Goal: Find contact information: Find contact information

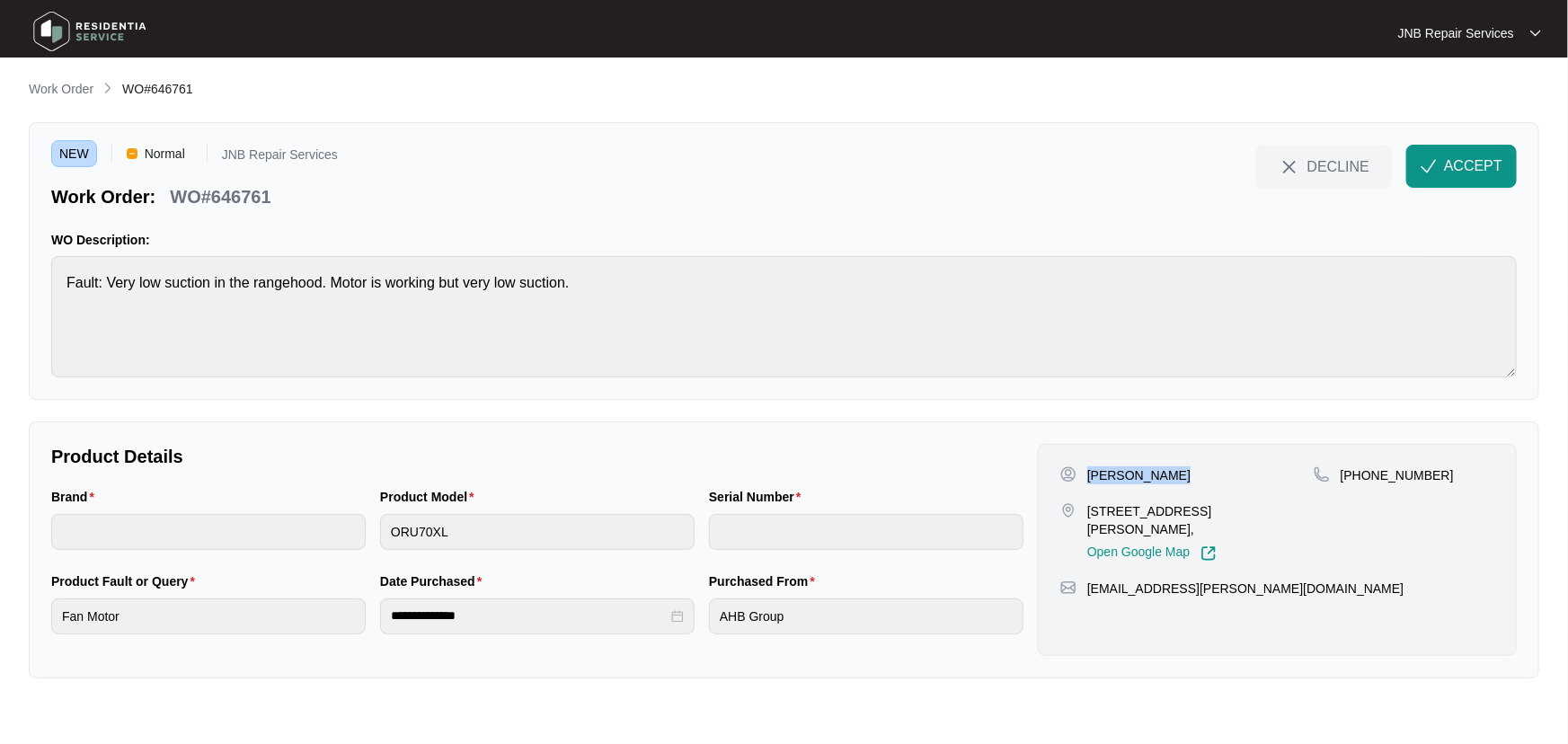
drag, startPoint x: 1169, startPoint y: 474, endPoint x: 1084, endPoint y: 475, distance: 85.0
click at [1084, 475] on div "[PERSON_NAME]" at bounding box center [1187, 474] width 254 height 18
copy p "[PERSON_NAME]"
drag, startPoint x: 1151, startPoint y: 525, endPoint x: 1077, endPoint y: 510, distance: 75.5
click at [1077, 510] on div "[STREET_ADDRESS][PERSON_NAME], Open Google Map" at bounding box center [1187, 532] width 254 height 59
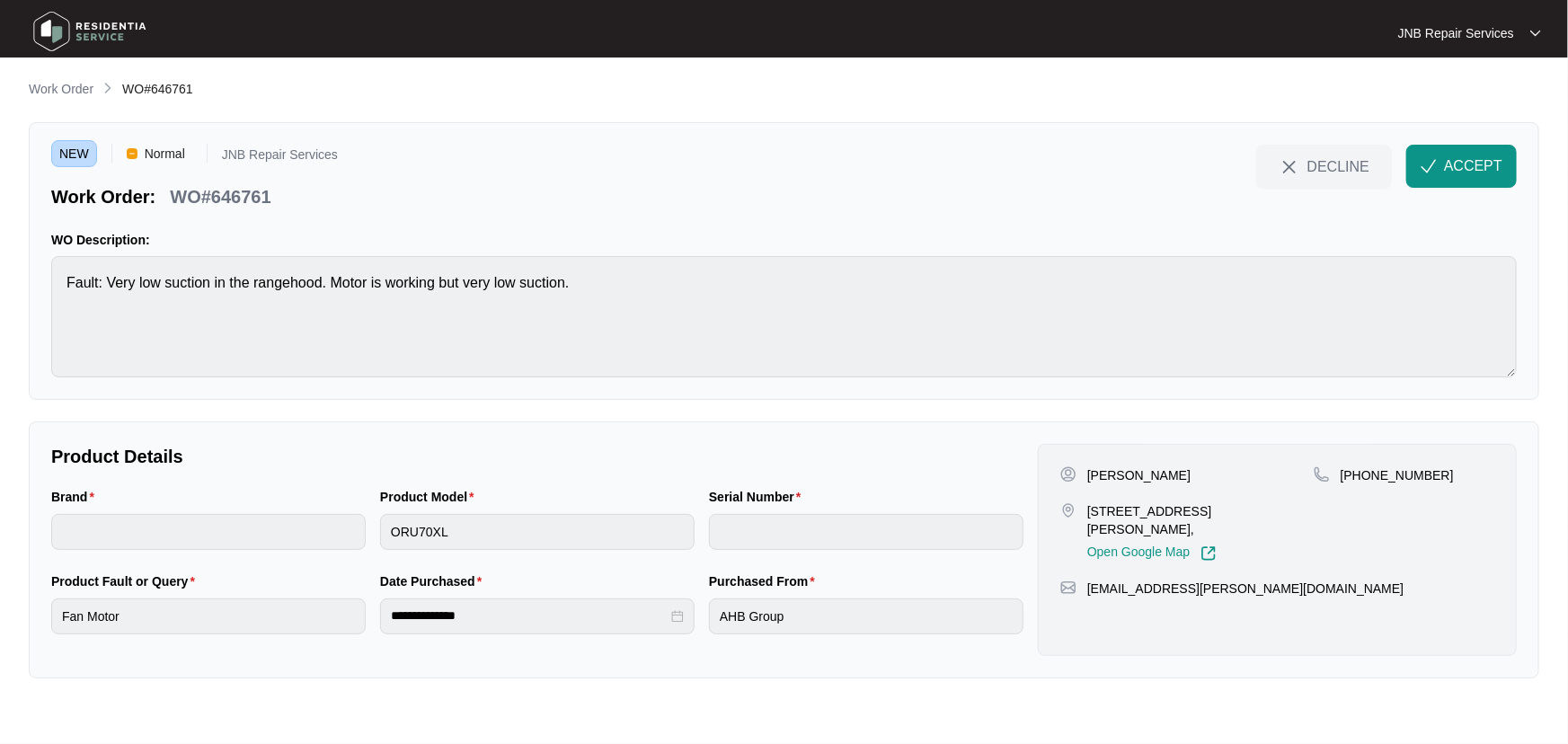
copy div "[STREET_ADDRESS][PERSON_NAME],"
click at [1385, 477] on p "[PHONE_NUMBER]" at bounding box center [1397, 474] width 113 height 18
copy p "61416328919"
drag, startPoint x: 1147, startPoint y: 532, endPoint x: 1088, endPoint y: 510, distance: 63.0
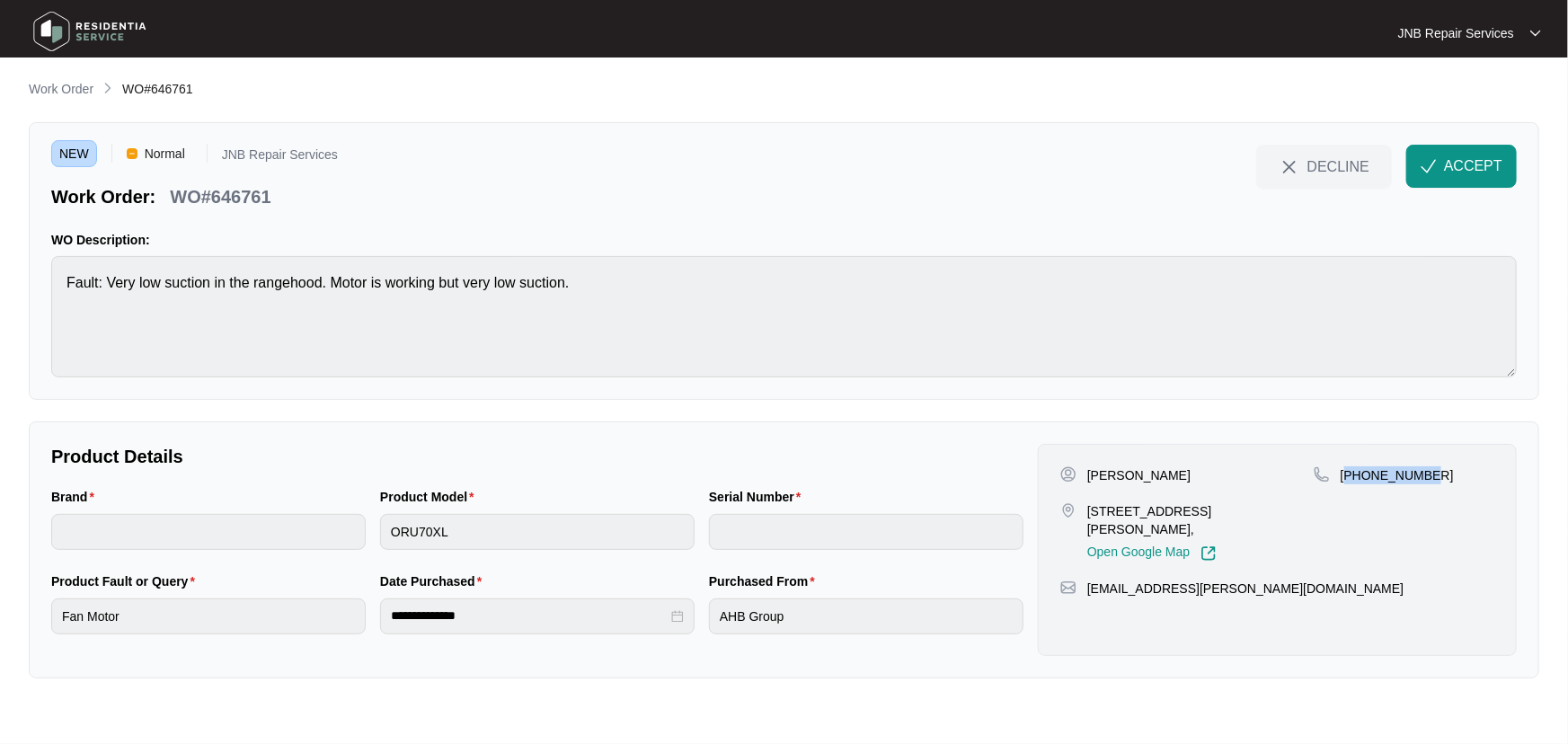
click at [1088, 510] on p "[STREET_ADDRESS][PERSON_NAME]," at bounding box center [1201, 520] width 227 height 36
copy p "[STREET_ADDRESS][PERSON_NAME],"
click at [1465, 166] on span "ACCEPT" at bounding box center [1473, 166] width 58 height 22
